Goal: Task Accomplishment & Management: Use online tool/utility

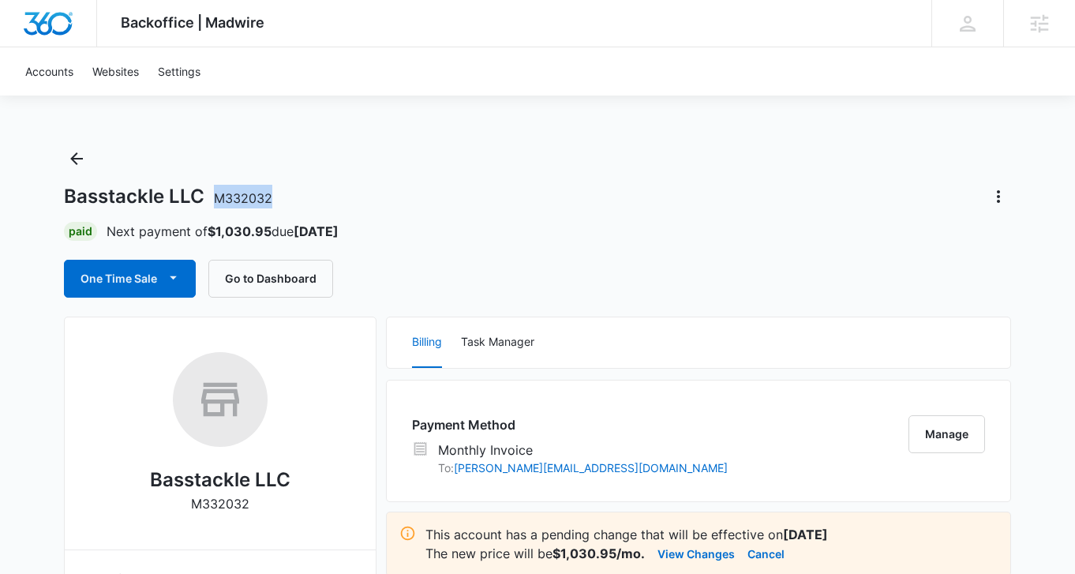
drag, startPoint x: 274, startPoint y: 196, endPoint x: 218, endPoint y: 197, distance: 56.0
click at [218, 197] on div "Basstackle LLC M332032" at bounding box center [537, 196] width 947 height 25
copy span "M332032"
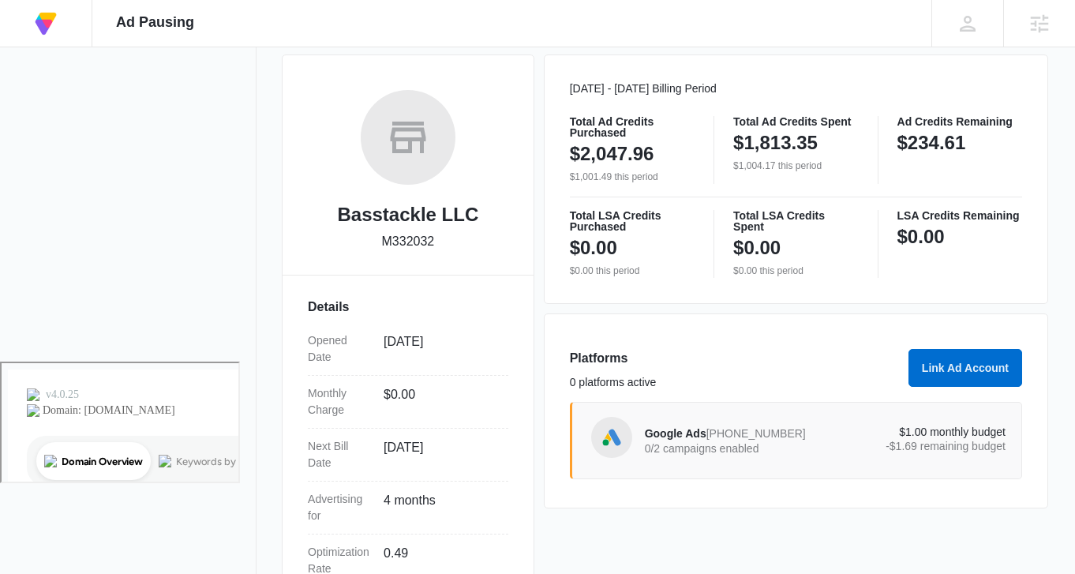
scroll to position [228, 0]
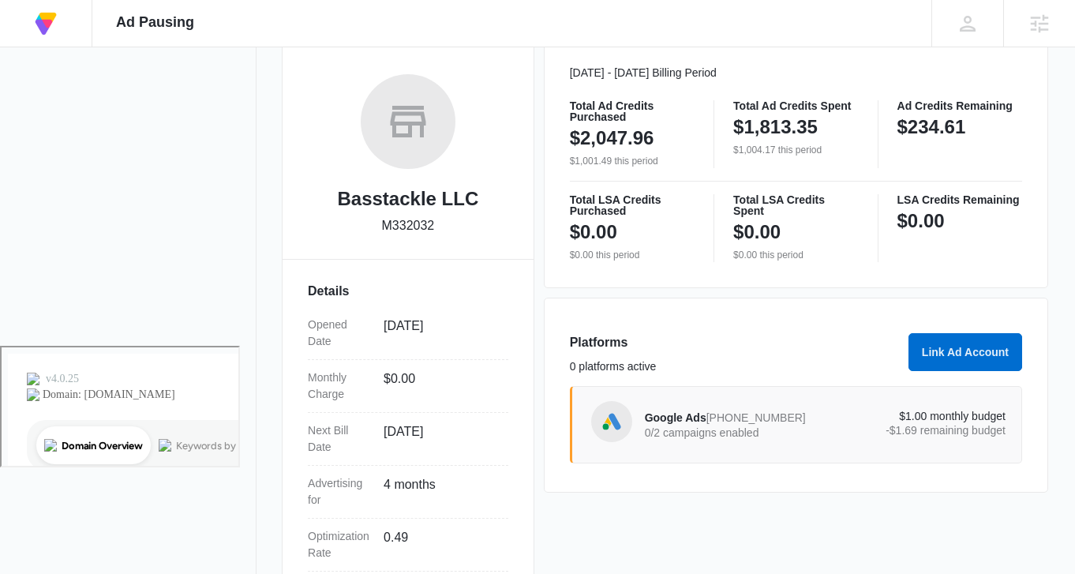
click at [683, 414] on span "Google Ads" at bounding box center [676, 417] width 62 height 13
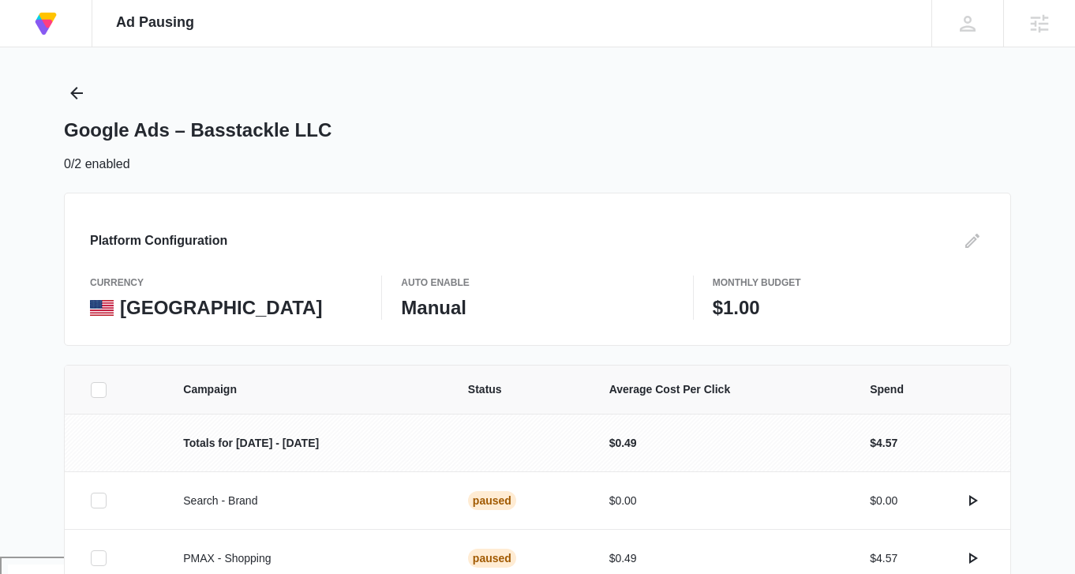
scroll to position [16, 0]
click at [75, 98] on icon "Back" at bounding box center [76, 94] width 13 height 13
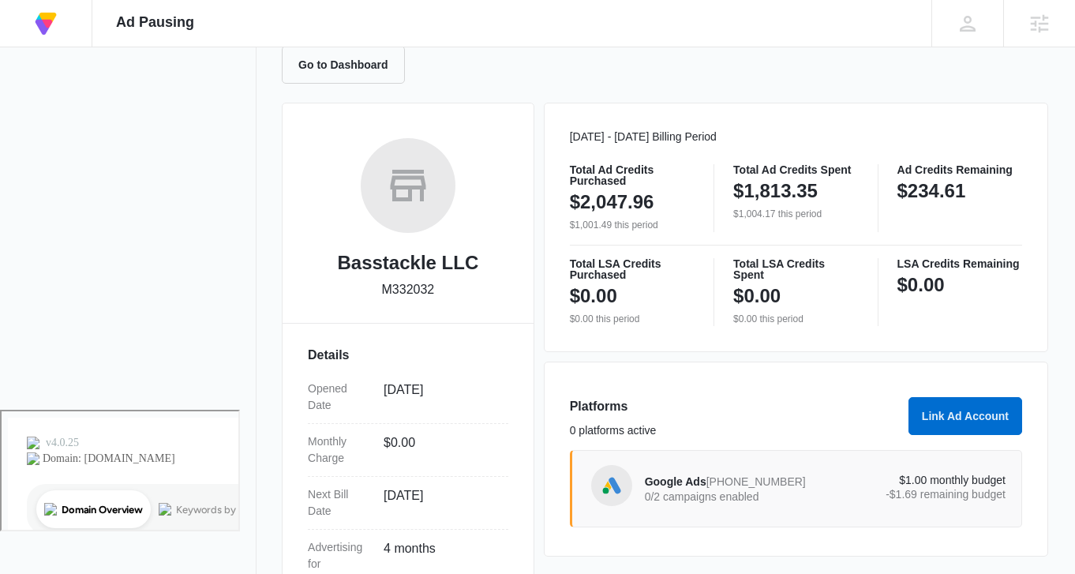
scroll to position [175, 0]
